Goal: Task Accomplishment & Management: Use online tool/utility

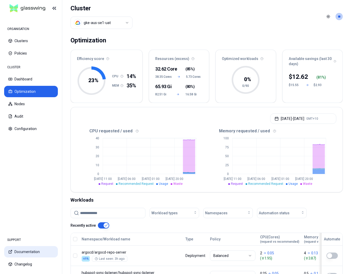
click at [0, 0] on aside "ORGANISATION Clusters Policies CLUSTER Dashboard Optimization Nodes Audit Confi…" at bounding box center [31, 137] width 62 height 274
click at [17, 68] on div "CLUSTER" at bounding box center [31, 67] width 54 height 10
click at [22, 77] on button "Dashboard" at bounding box center [31, 78] width 54 height 11
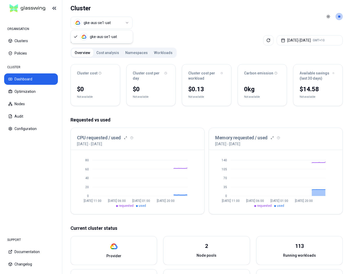
click at [127, 23] on html "ORGANISATION Clusters Policies CLUSTER Dashboard Optimization Nodes Audit Confi…" at bounding box center [175, 137] width 351 height 274
click at [190, 28] on html "ORGANISATION Clusters Policies CLUSTER Dashboard Optimization Nodes Audit Confi…" at bounding box center [175, 137] width 351 height 274
click at [19, 67] on div "CLUSTER" at bounding box center [31, 67] width 54 height 10
click at [20, 43] on button "Clusters" at bounding box center [31, 40] width 54 height 11
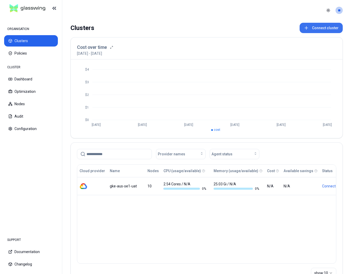
click at [311, 27] on button "Connect cluster" at bounding box center [321, 28] width 43 height 10
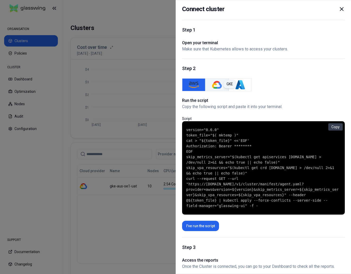
click at [218, 81] on img "GKE" at bounding box center [217, 85] width 10 height 10
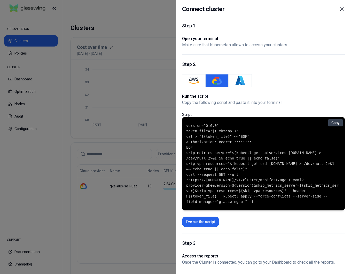
drag, startPoint x: 248, startPoint y: 202, endPoint x: 181, endPoint y: 116, distance: 109.1
click at [181, 116] on div "Connect cluster Step 1 Open your terminal Make sure that Kubernetes allows to a…" at bounding box center [264, 137] width 176 height 274
copy code "version="0.6.0" token_file="$( mktemp )" cat > "${token_file}" <<'EOF' Authoriz…"
click at [338, 119] on button "Copy" at bounding box center [335, 122] width 14 height 7
click at [136, 124] on div at bounding box center [175, 137] width 351 height 274
